Goal: Task Accomplishment & Management: Use online tool/utility

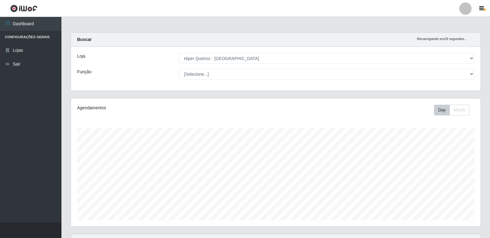
select select "516"
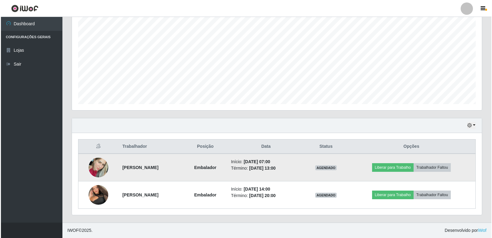
scroll to position [128, 410]
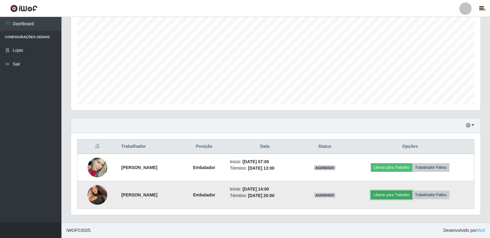
click at [398, 196] on button "Liberar para Trabalho" at bounding box center [391, 194] width 41 height 9
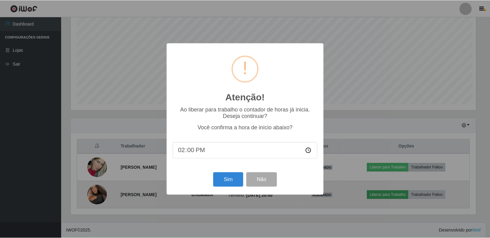
scroll to position [128, 407]
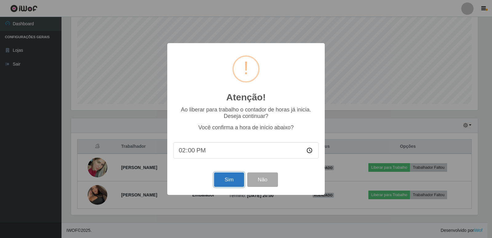
click at [233, 183] on button "Sim" at bounding box center [229, 179] width 30 height 14
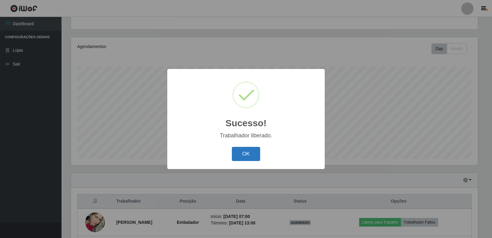
click at [258, 157] on button "OK" at bounding box center [246, 154] width 29 height 14
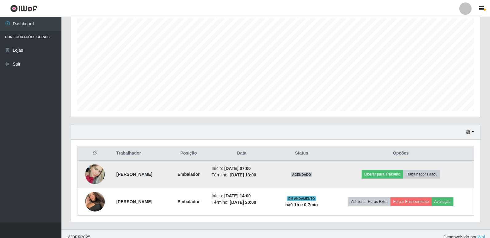
scroll to position [116, 0]
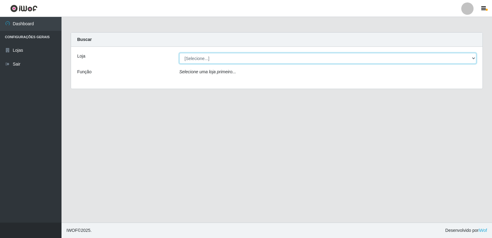
click at [197, 56] on select "[Selecione...] Hiper Queiroz - São Bento Queiroz Atacadão - São Bento" at bounding box center [327, 58] width 297 height 11
select select "516"
click at [179, 53] on select "[Selecione...] Hiper Queiroz - São Bento Queiroz Atacadão - São Bento" at bounding box center [327, 58] width 297 height 11
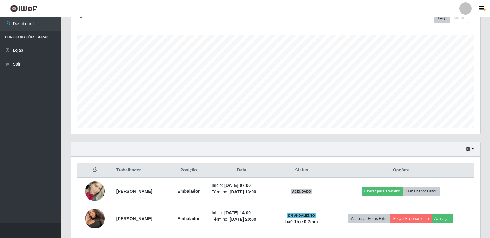
scroll to position [116, 0]
